Goal: Task Accomplishment & Management: Use online tool/utility

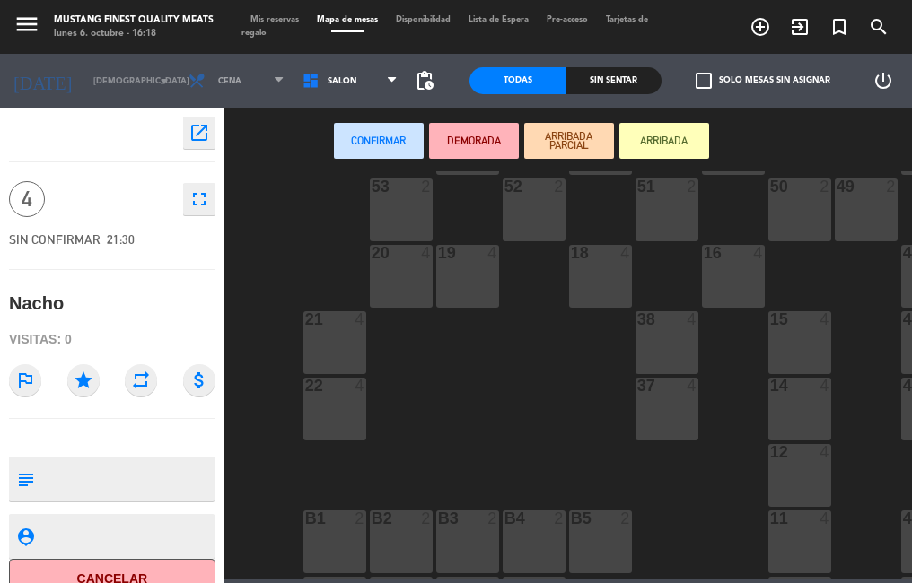
scroll to position [93, 0]
click at [325, 342] on div "21 4" at bounding box center [334, 341] width 63 height 63
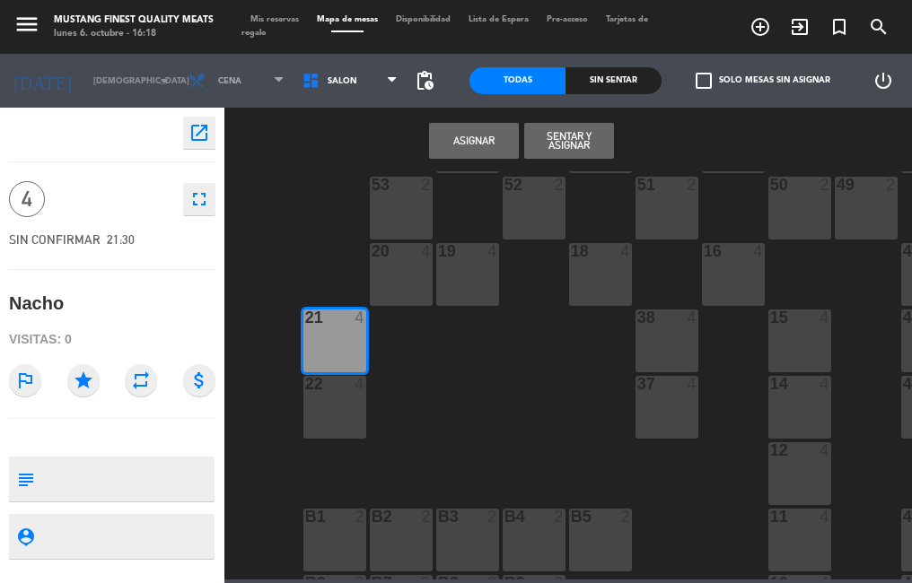
click at [474, 146] on button "Asignar" at bounding box center [474, 141] width 90 height 36
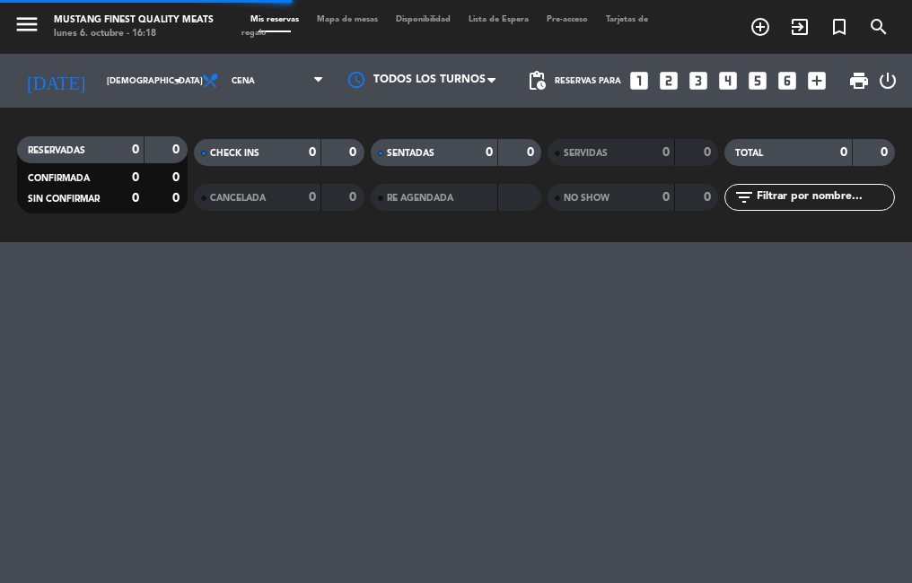
click at [346, 22] on span "Mapa de mesas" at bounding box center [347, 19] width 79 height 8
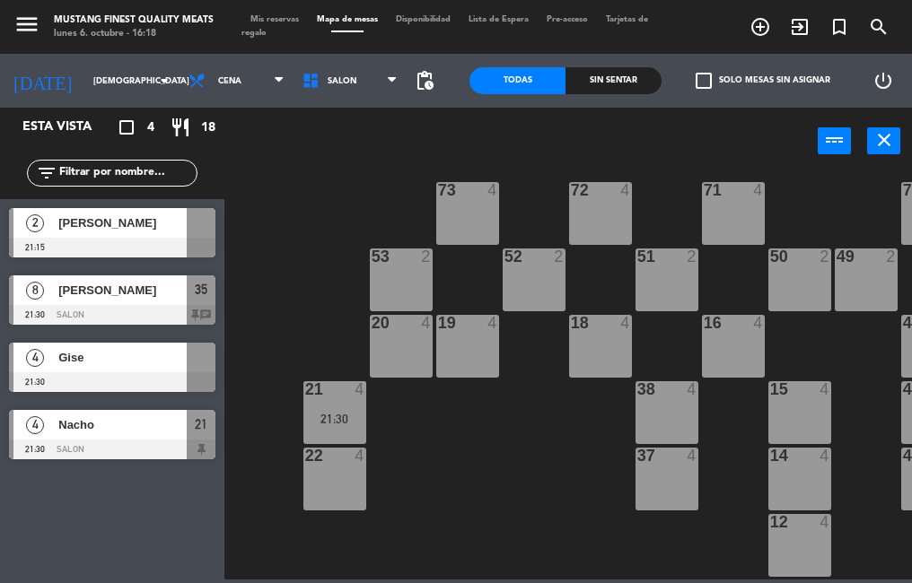
scroll to position [51, 0]
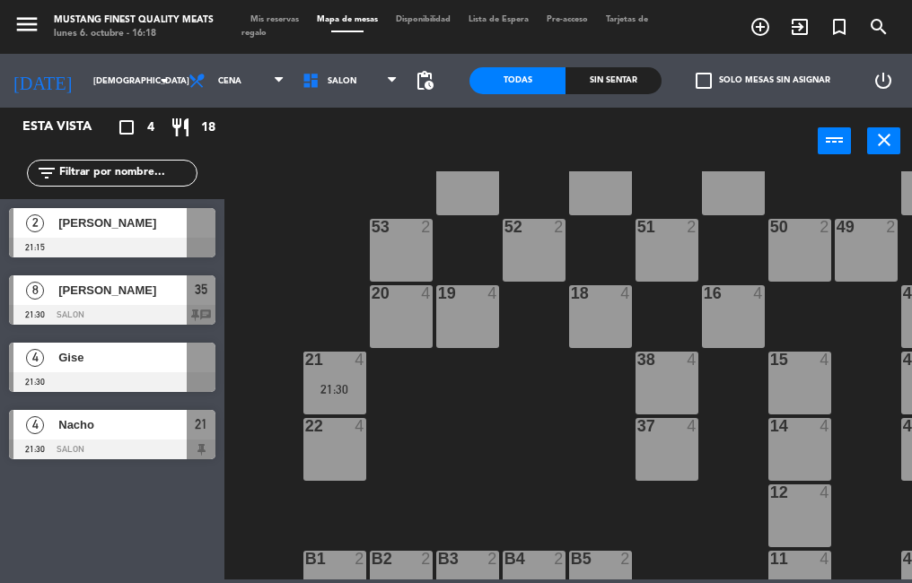
click at [325, 458] on div "22 4" at bounding box center [334, 449] width 63 height 63
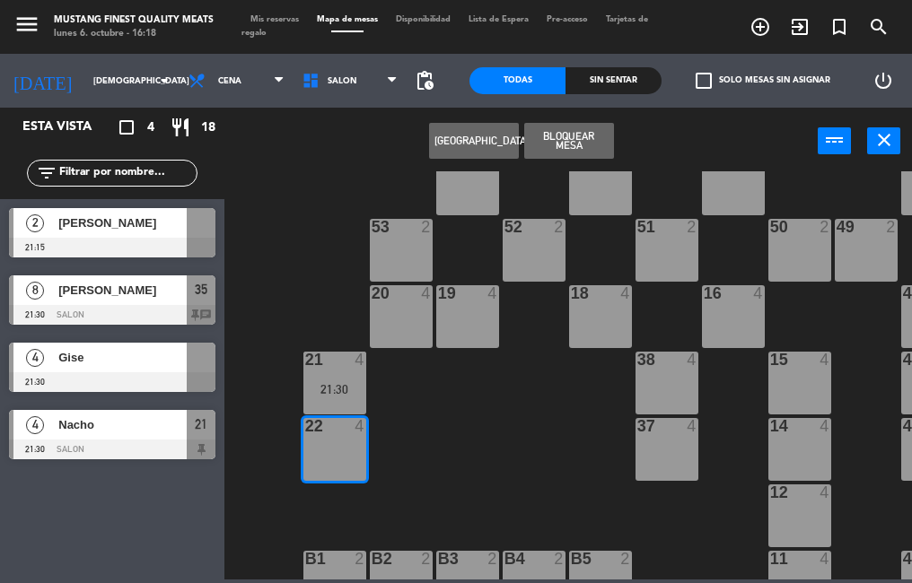
click at [138, 376] on div at bounding box center [112, 382] width 206 height 20
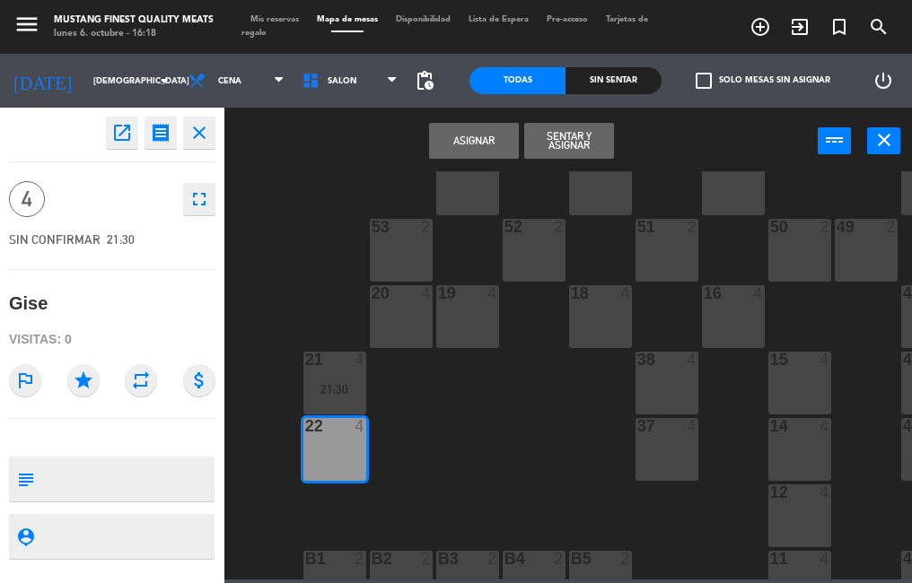
click at [484, 151] on button "Asignar" at bounding box center [474, 141] width 90 height 36
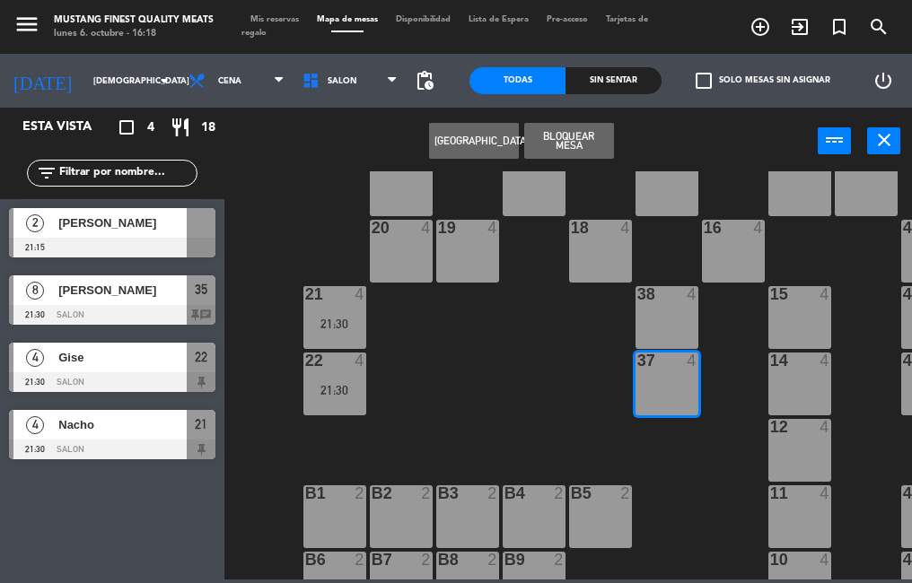
scroll to position [143, 0]
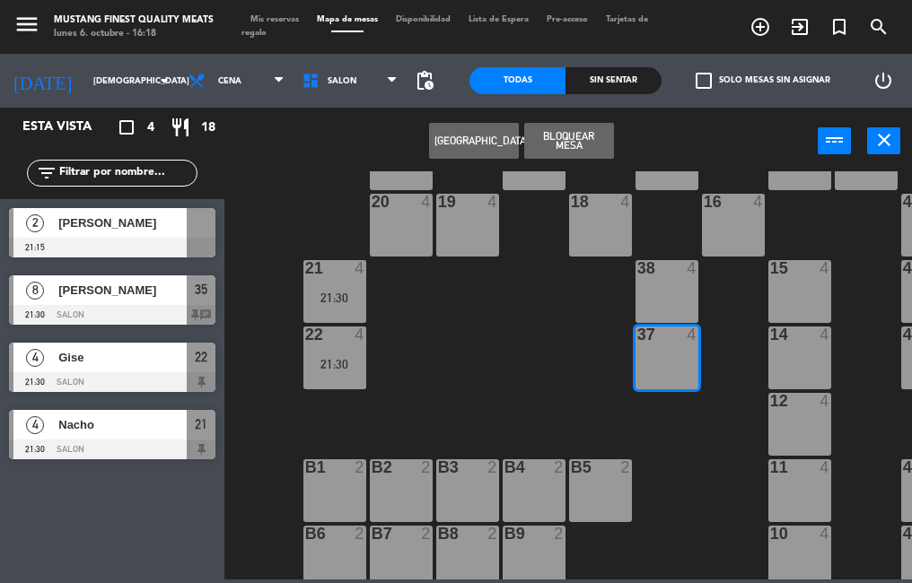
click at [139, 233] on div "[PERSON_NAME]" at bounding box center [122, 223] width 130 height 30
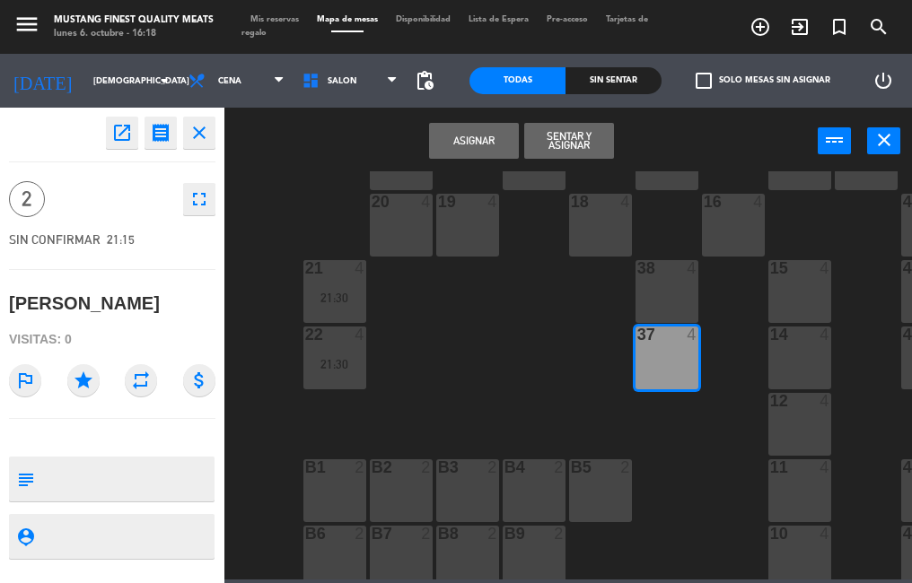
click at [143, 472] on textarea at bounding box center [126, 479] width 171 height 38
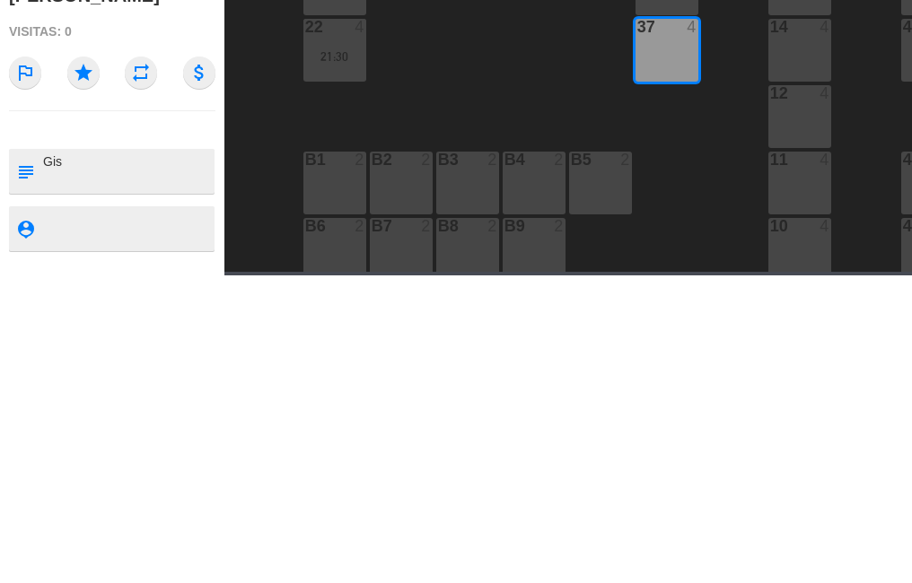
type textarea "Gise"
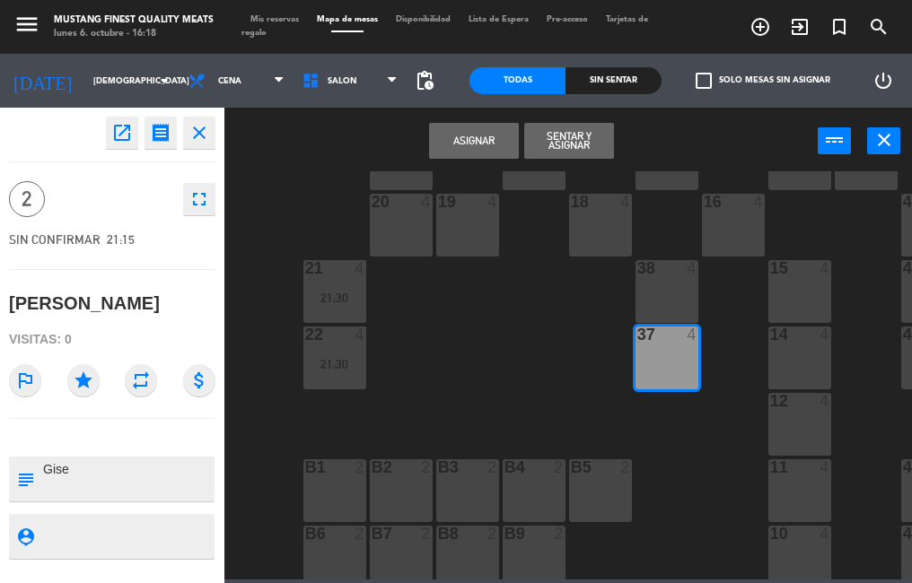
click at [472, 140] on button "Asignar" at bounding box center [474, 141] width 90 height 36
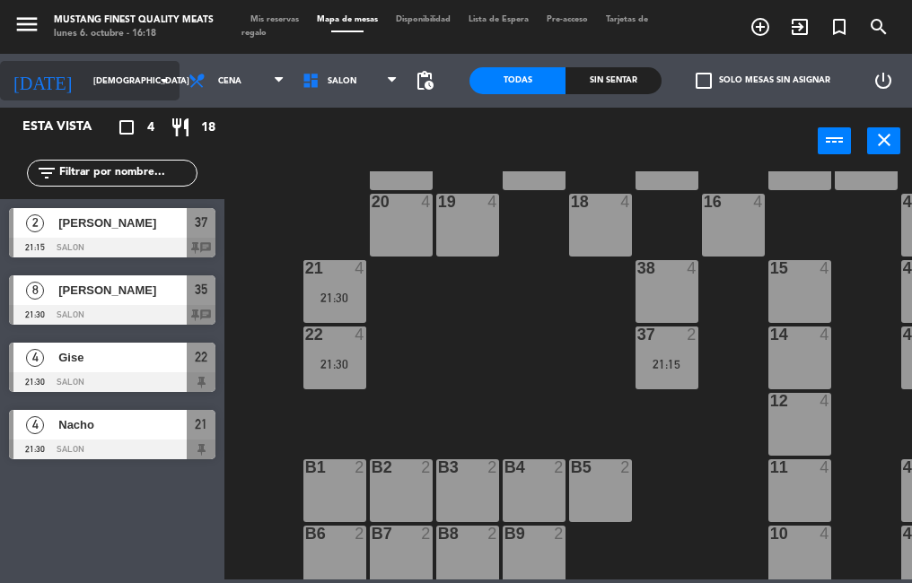
click at [109, 81] on input "[DEMOGRAPHIC_DATA] [DATE]" at bounding box center [142, 81] width 117 height 28
